Goal: Information Seeking & Learning: Learn about a topic

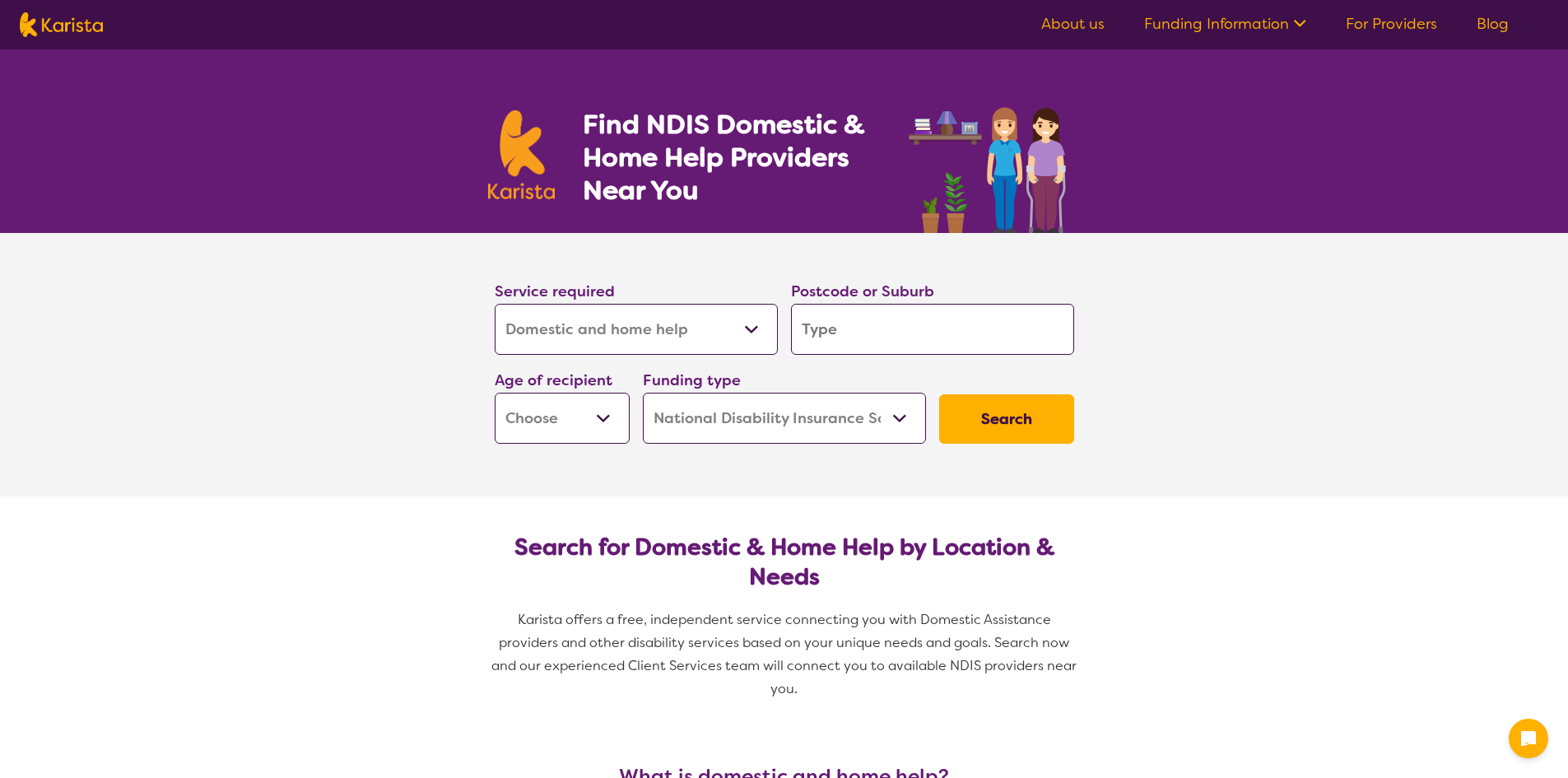
select select "Domestic and home help"
select select "NDIS"
select select "Domestic and home help"
select select "NDIS"
click at [684, 333] on select "Allied Health Assistant Assessment ([MEDICAL_DATA] or [MEDICAL_DATA]) Behaviour…" at bounding box center [636, 329] width 283 height 51
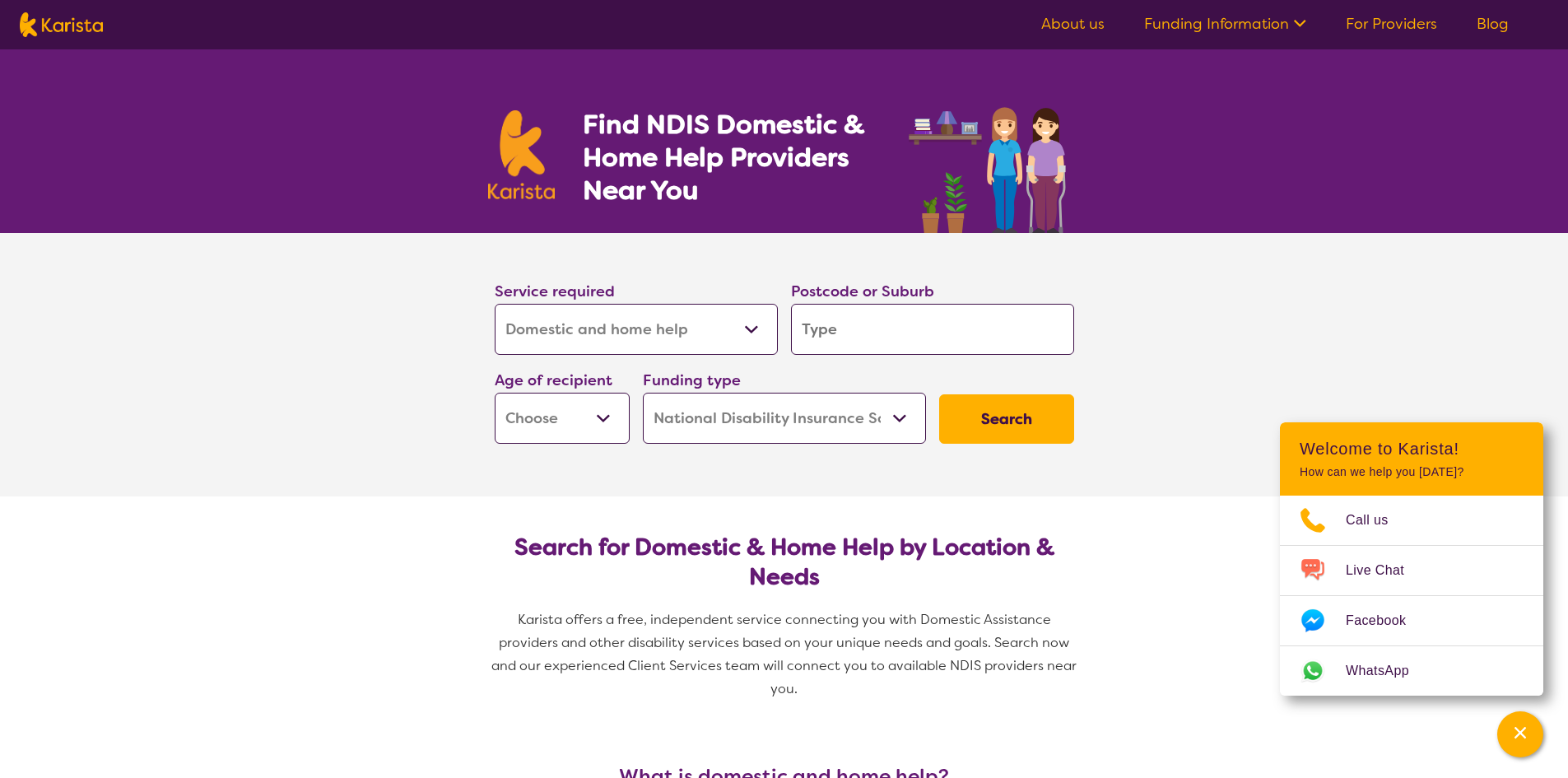
click at [874, 334] on input "search" at bounding box center [933, 329] width 283 height 51
type input "5"
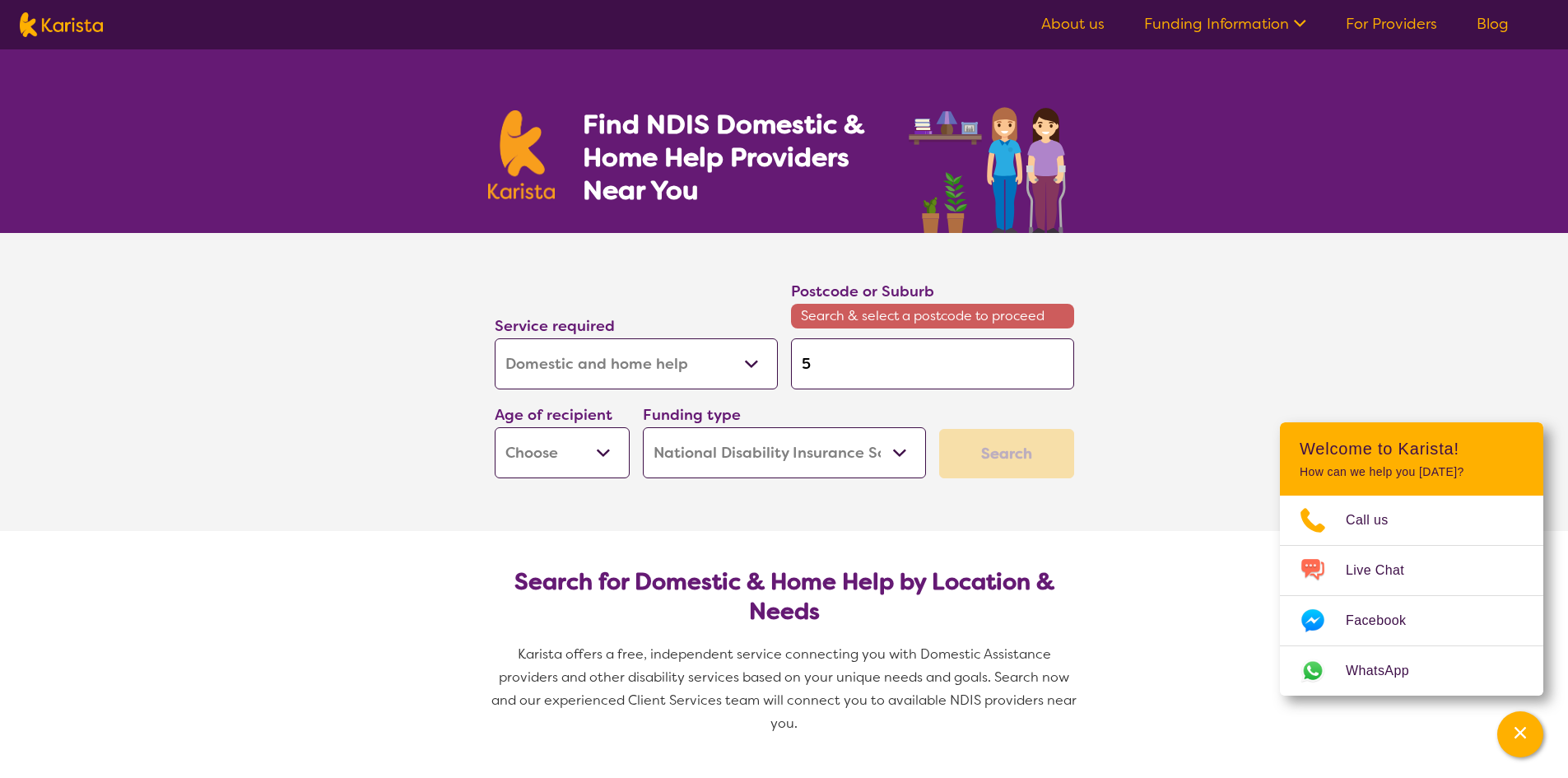
type input "51"
type input "517"
type input "5176"
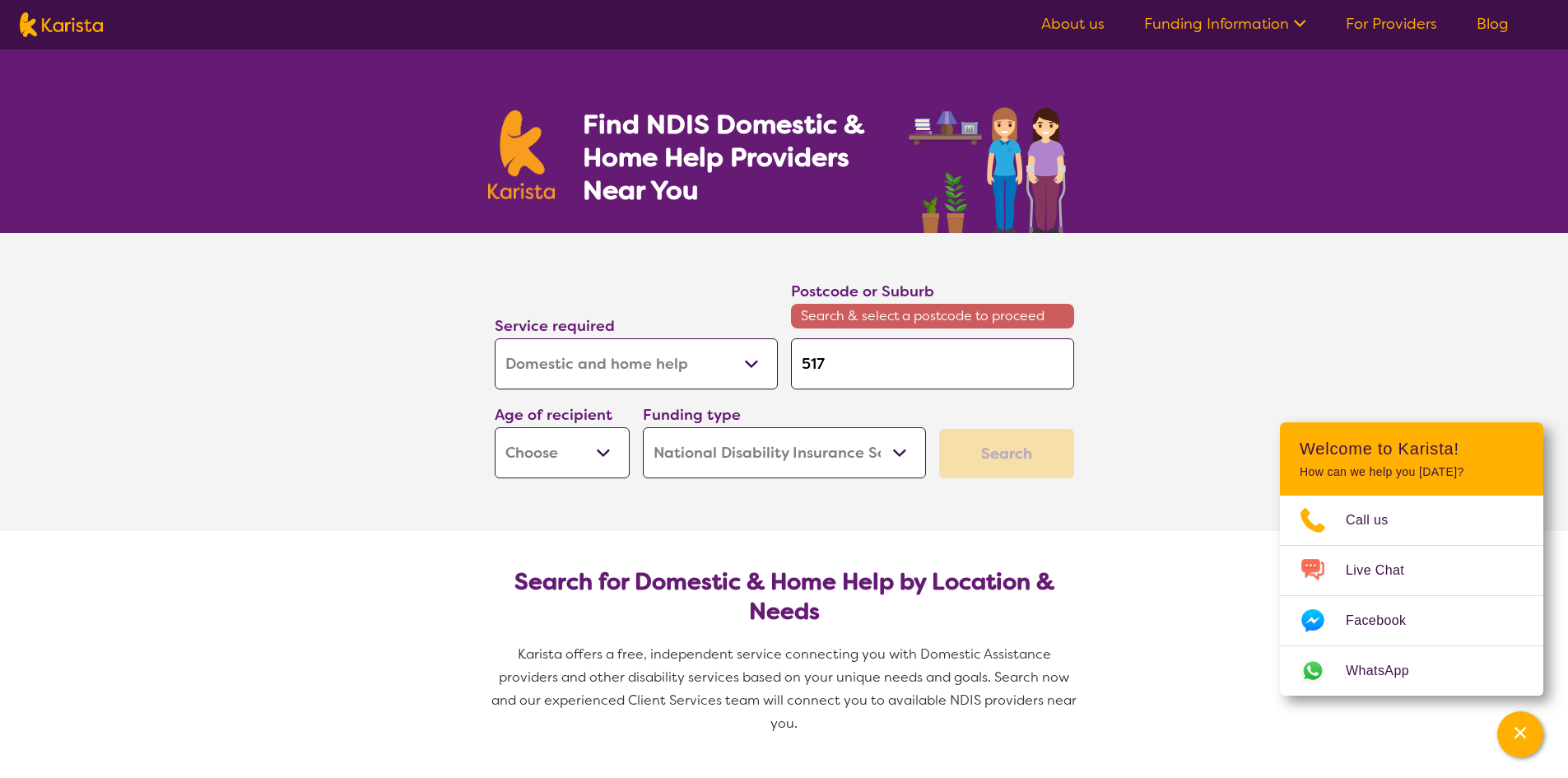
type input "5176"
type input "517"
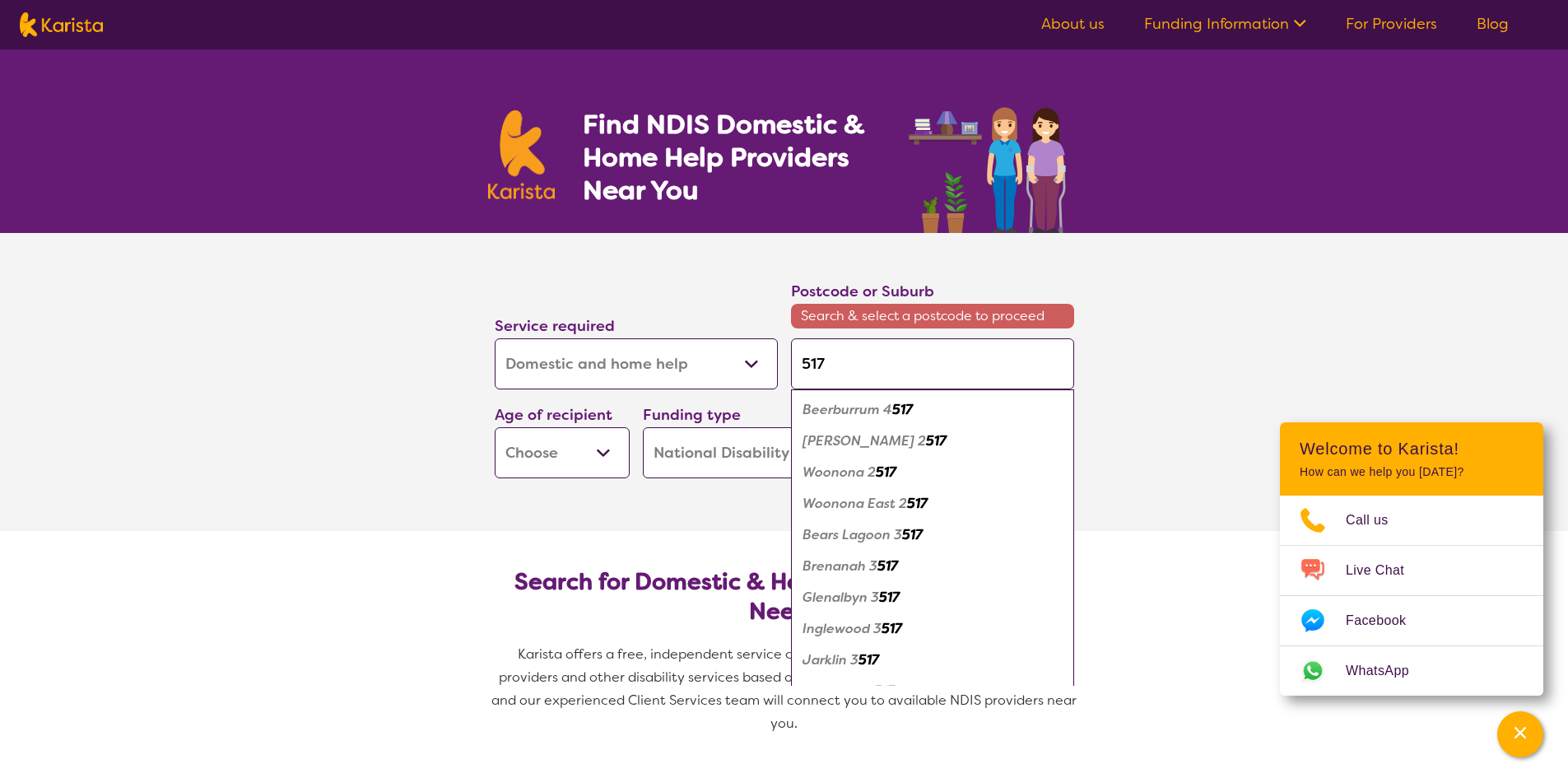
type input "51"
type input "5"
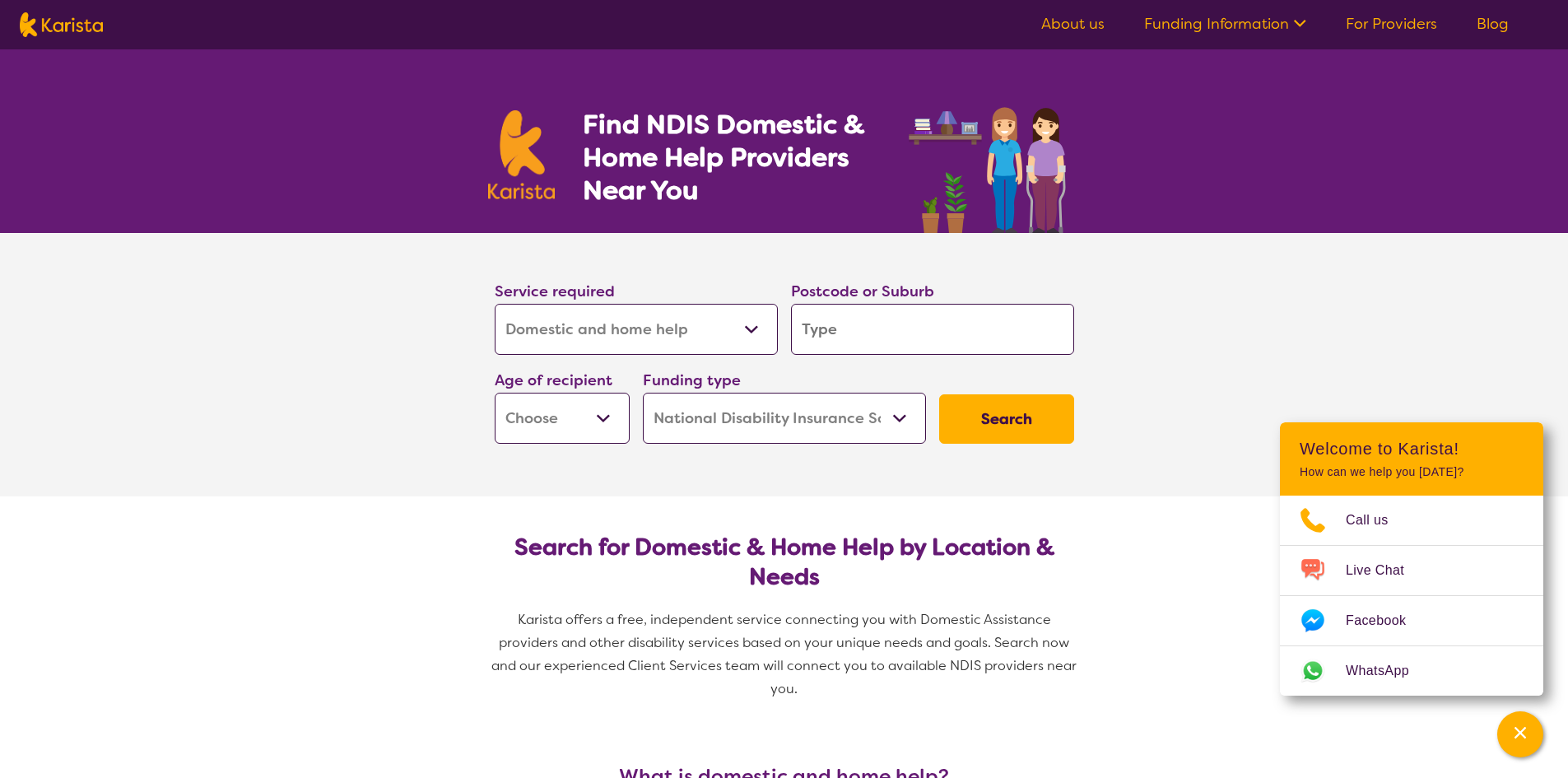
type input "b"
type input "bu"
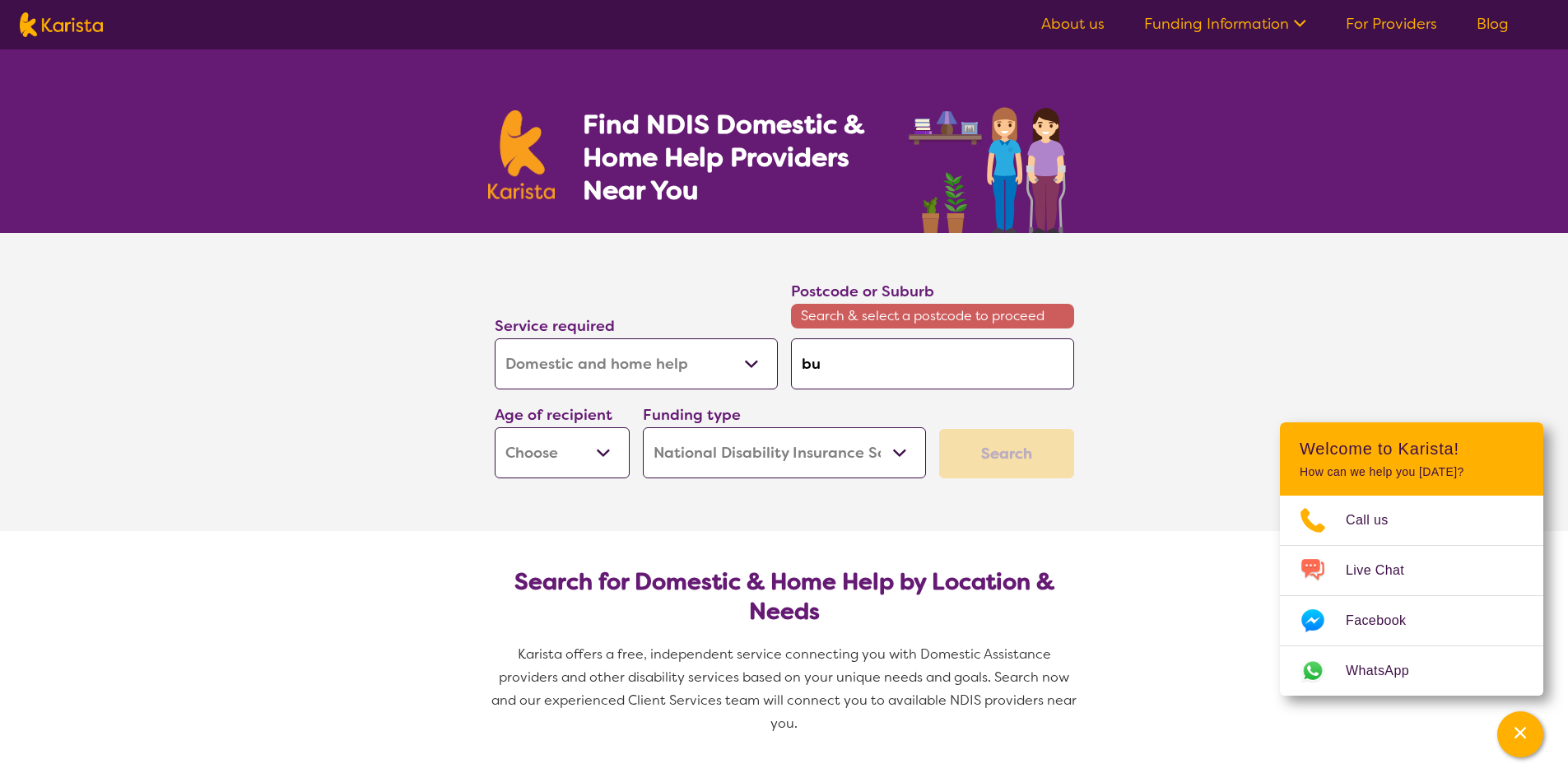
type input "bur"
type input "[PERSON_NAME]"
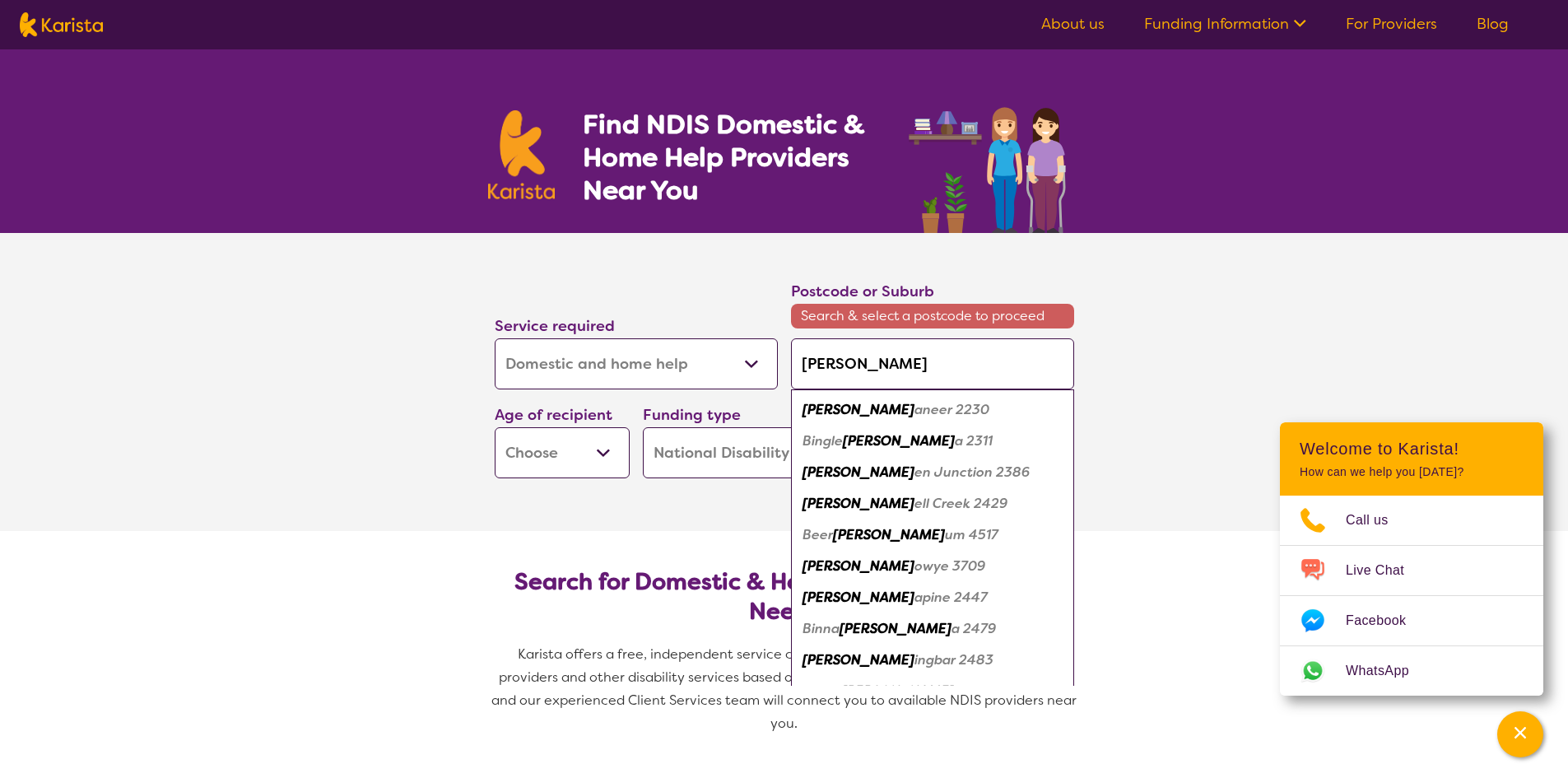
type input "burra"
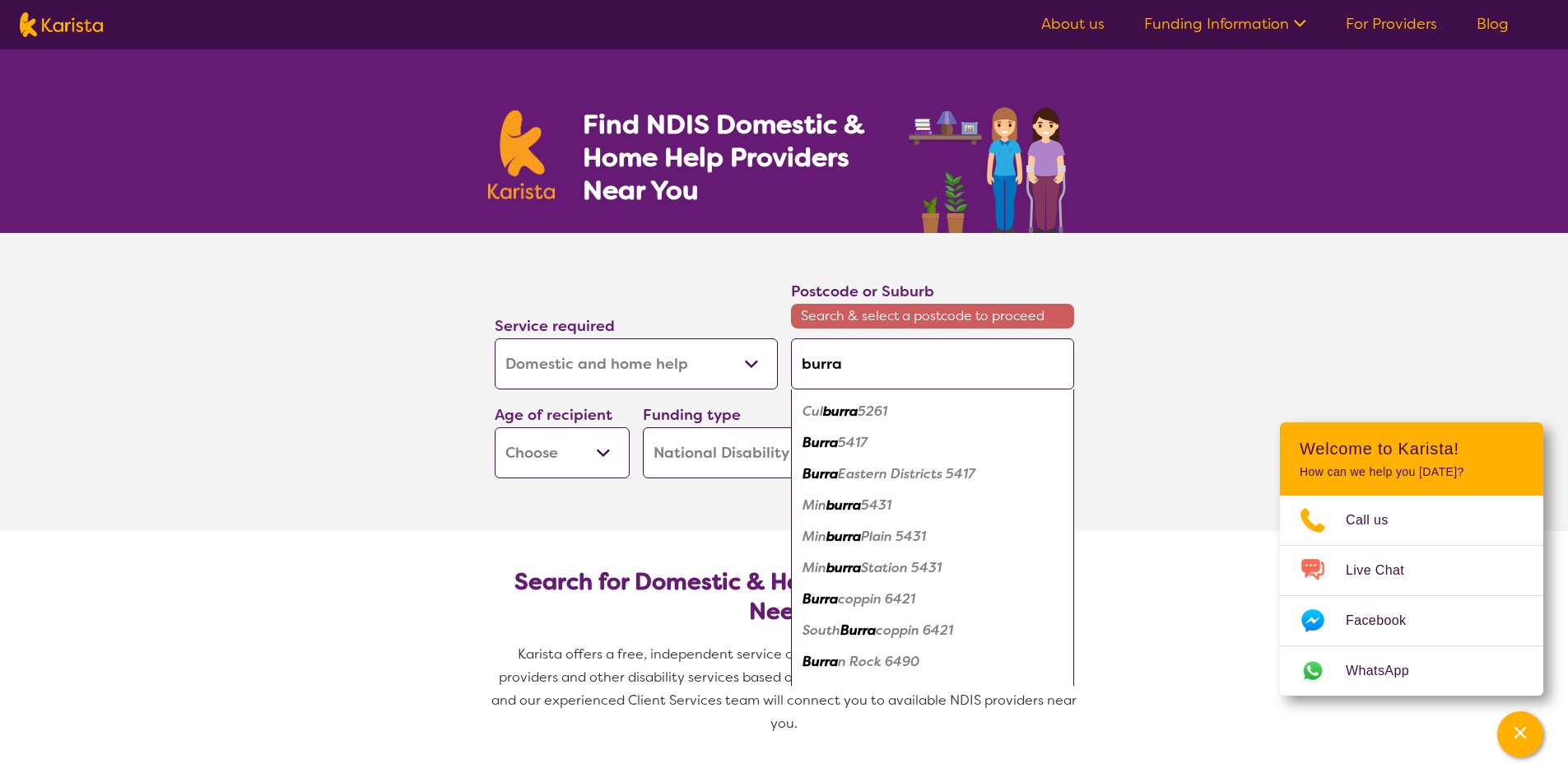
scroll to position [1066, 0]
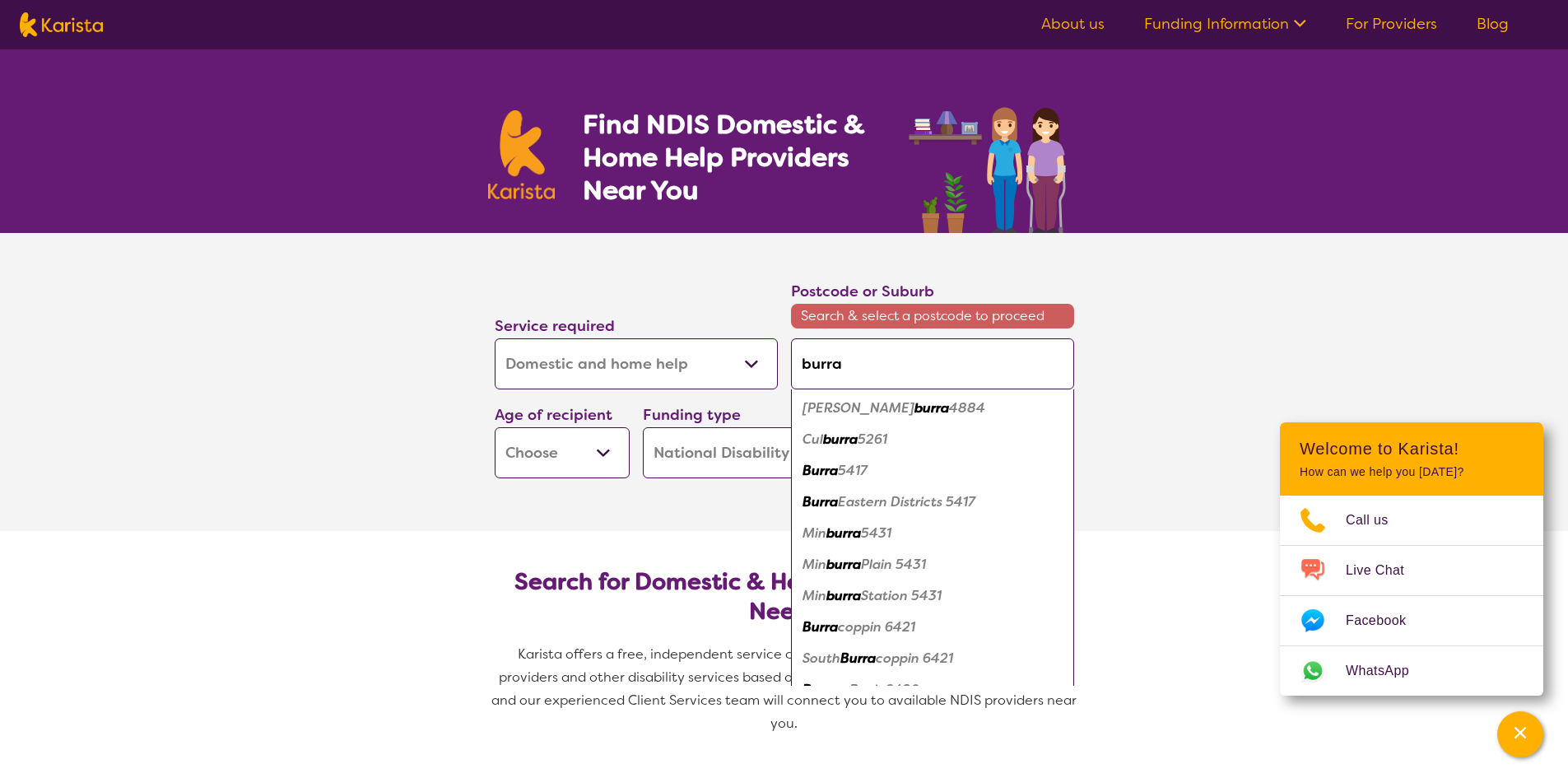
click at [850, 467] on em "5417" at bounding box center [852, 470] width 29 height 18
type input "5417"
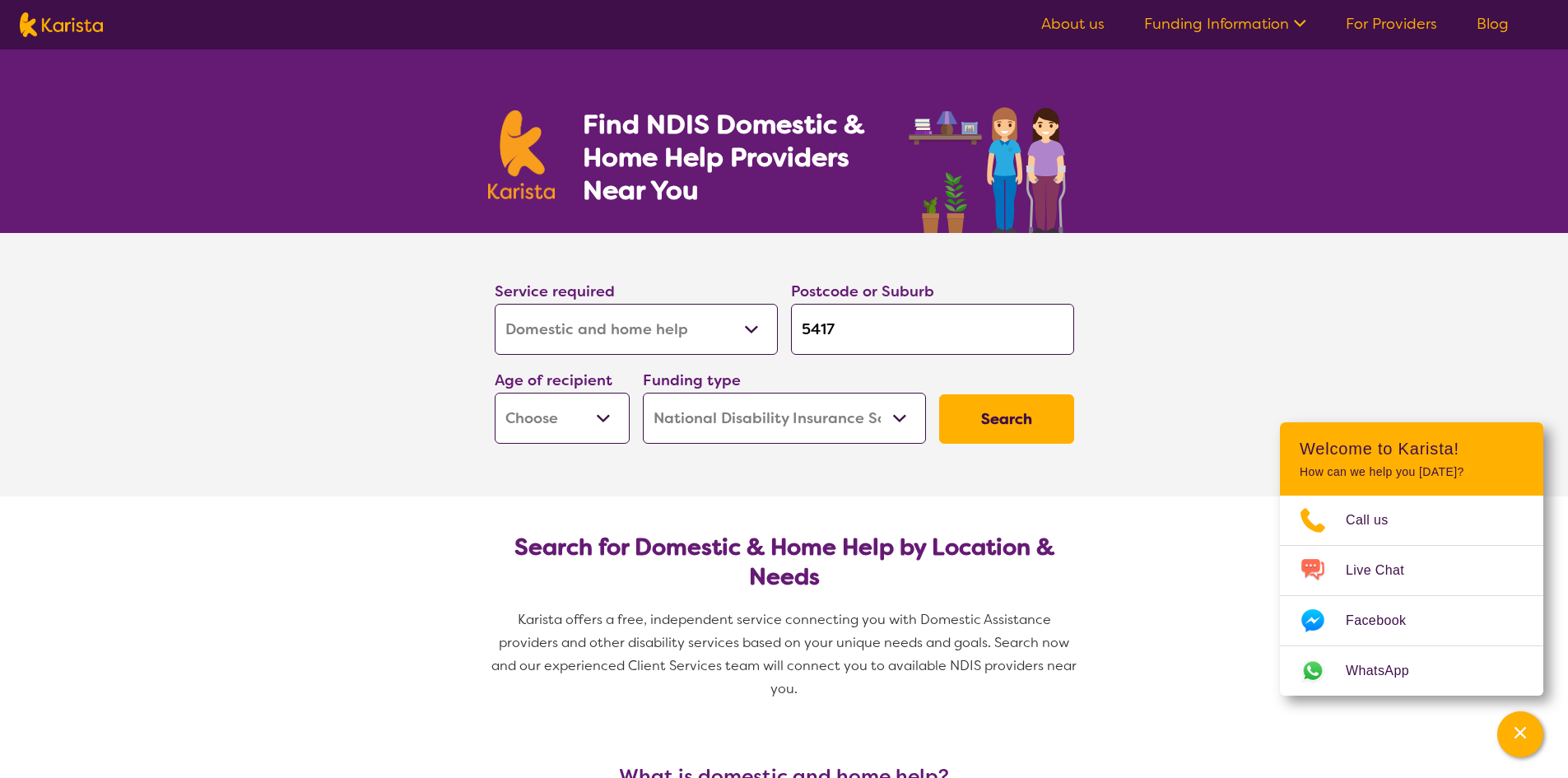
click at [586, 407] on select "Early Childhood - 0 to 9 Child - 10 to 11 Adolescent - 12 to 17 Adult - 18 to 6…" at bounding box center [561, 418] width 135 height 51
select select "AD"
click at [494, 392] on select "Early Childhood - 0 to 9 Child - 10 to 11 Adolescent - 12 to 17 Adult - 18 to 6…" at bounding box center [561, 418] width 135 height 51
select select "AD"
click at [588, 409] on select "Early Childhood - 0 to 9 Child - 10 to 11 Adolescent - 12 to 17 Adult - 18 to 6…" at bounding box center [561, 418] width 135 height 51
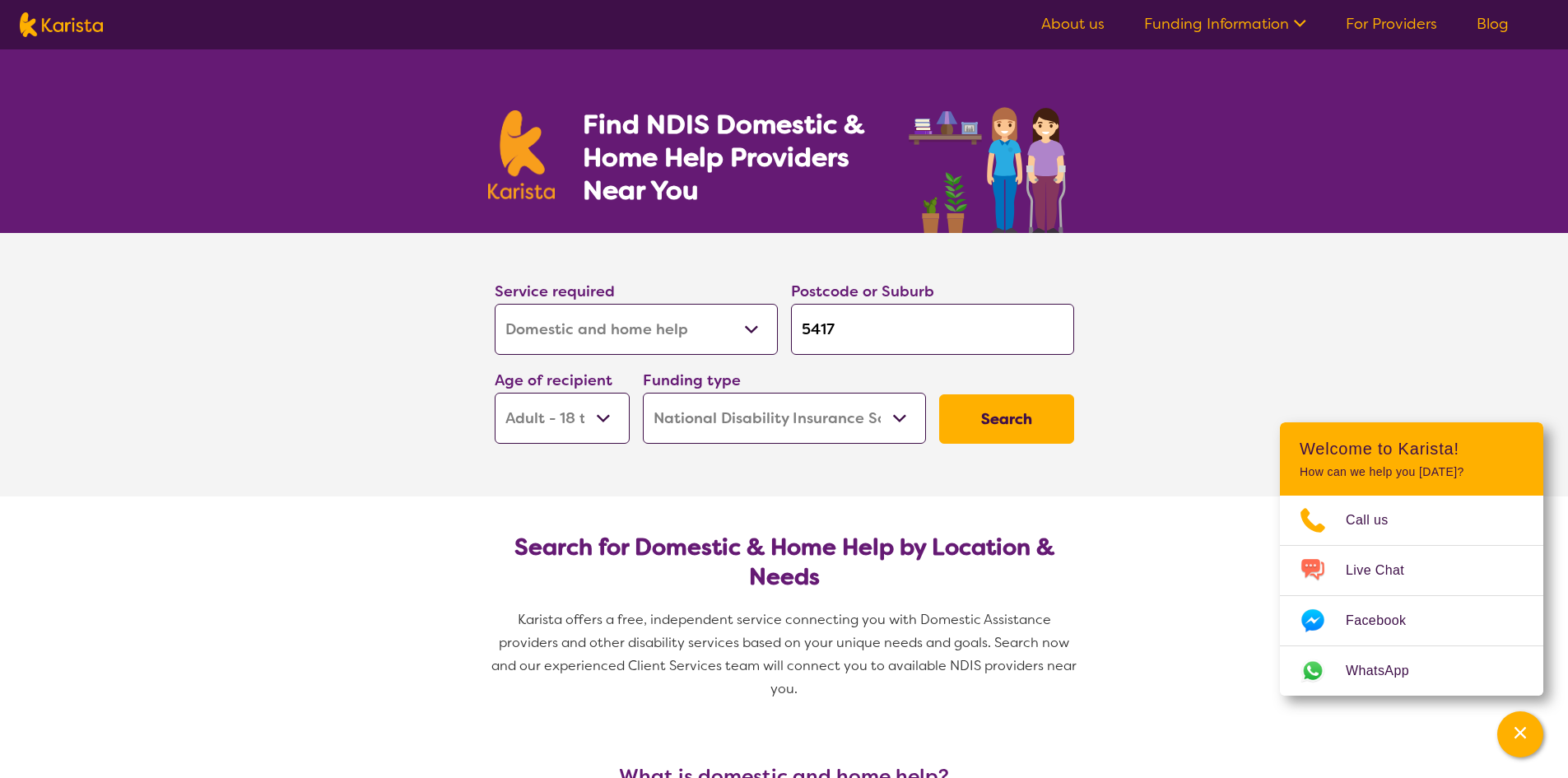
select select "AG"
click at [494, 392] on select "Early Childhood - 0 to 9 Child - 10 to 11 Adolescent - 12 to 17 Adult - 18 to 6…" at bounding box center [561, 418] width 135 height 51
select select "AG"
click at [740, 410] on select "Home Care Package (HCP) National Disability Insurance Scheme (NDIS) I don't know" at bounding box center [784, 418] width 283 height 51
click at [643, 392] on select "Home Care Package (HCP) National Disability Insurance Scheme (NDIS) I don't know" at bounding box center [784, 418] width 283 height 51
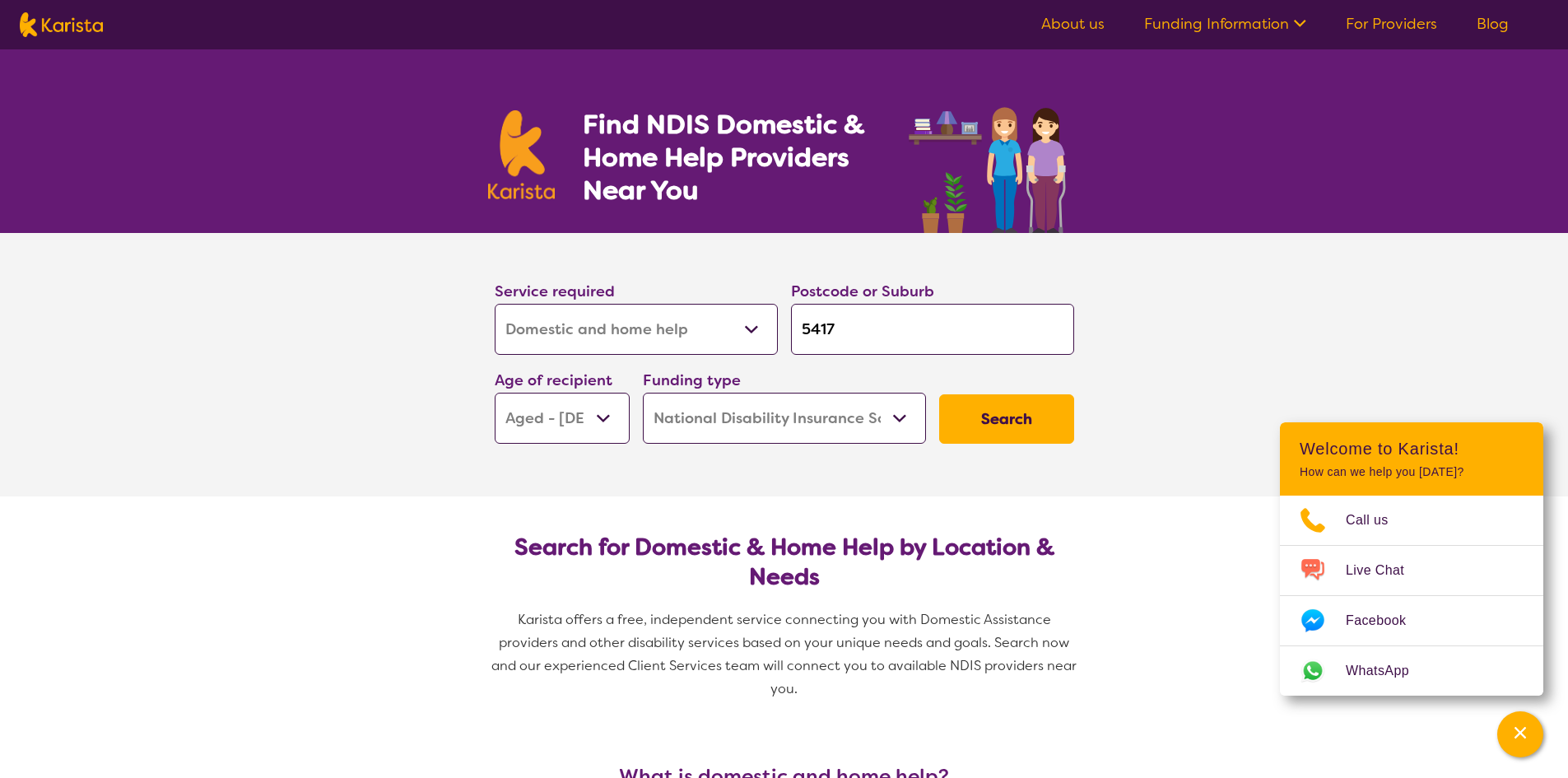
click at [994, 404] on button "Search" at bounding box center [1007, 418] width 135 height 49
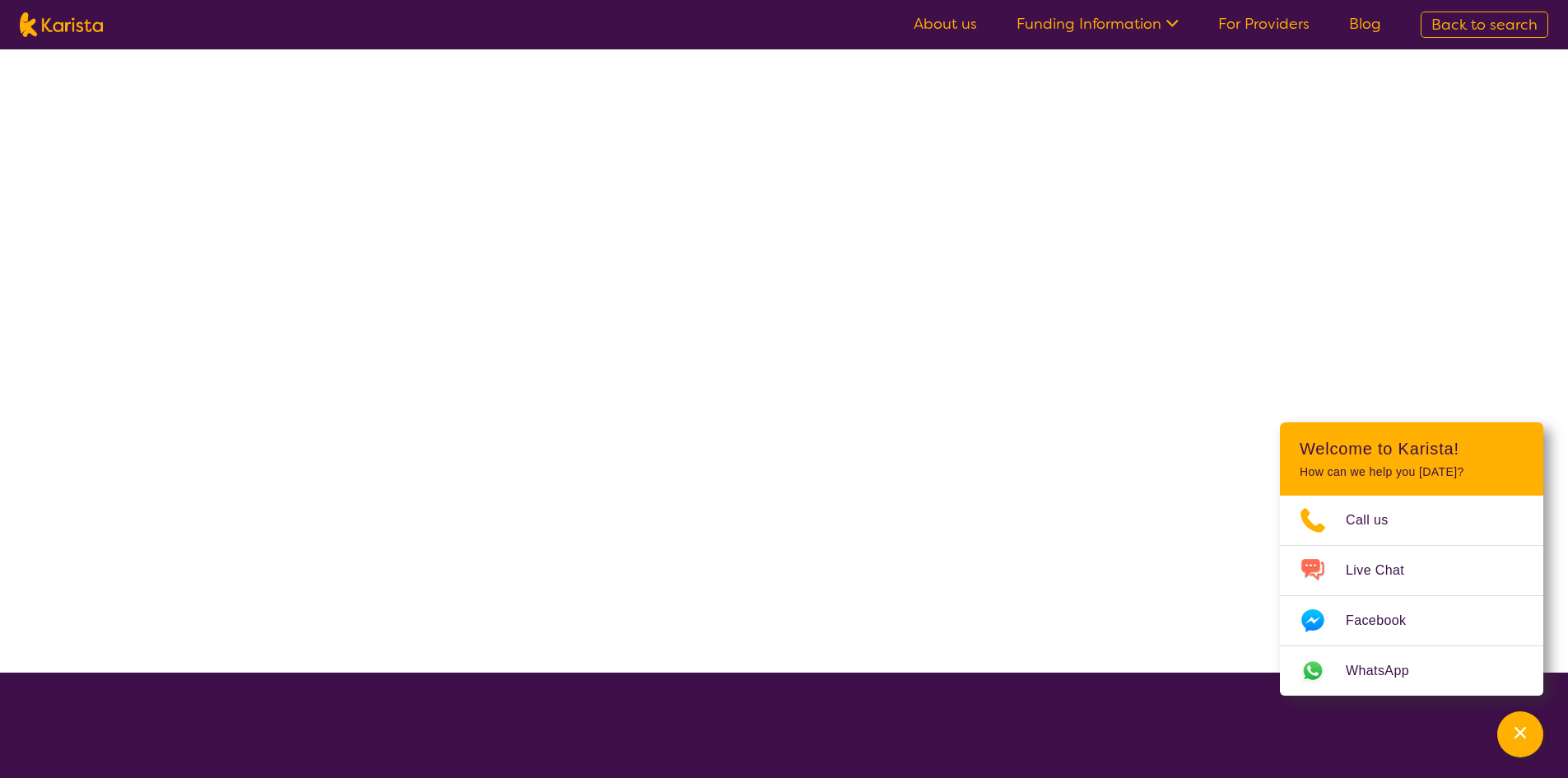
select select "NDIS"
select select "Domestic and home help"
select select "AG"
